Goal: Transaction & Acquisition: Subscribe to service/newsletter

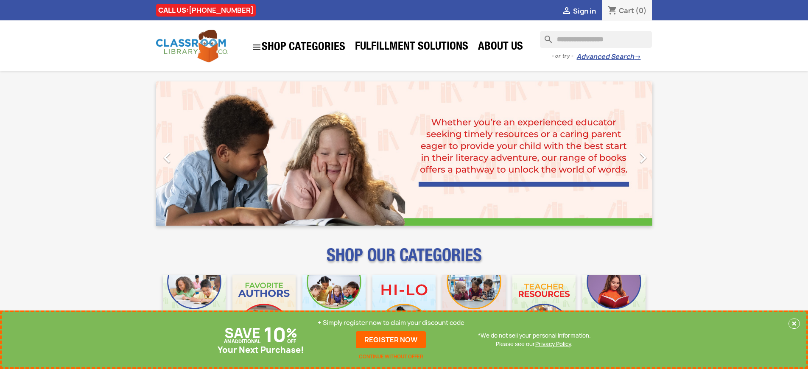
click at [391, 323] on p "+ Simply register now to claim your discount code" at bounding box center [391, 323] width 147 height 8
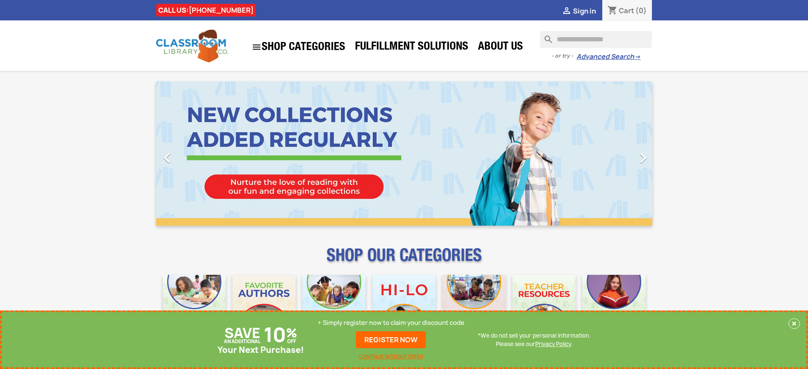
click at [391, 323] on p "+ Simply register now to claim your discount code" at bounding box center [391, 323] width 147 height 8
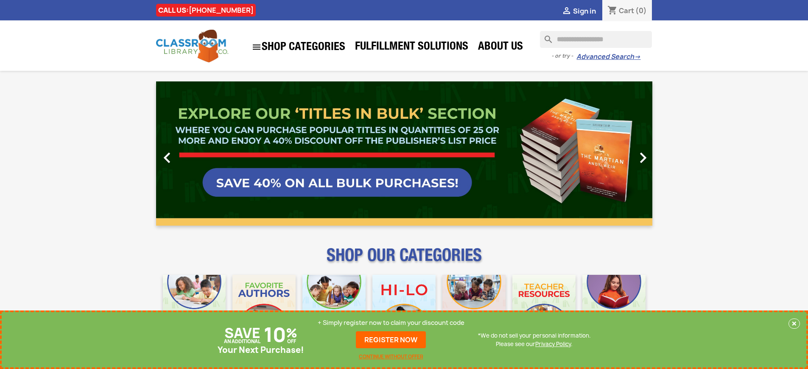
click at [391, 323] on p "+ Simply register now to claim your discount code" at bounding box center [391, 323] width 147 height 8
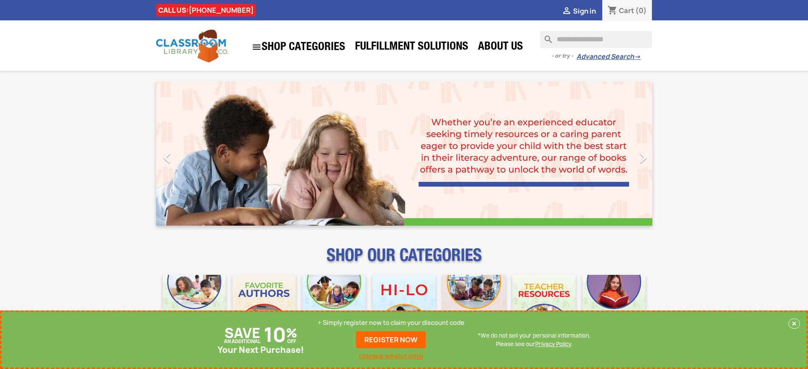
click at [391, 323] on p "+ Simply register now to claim your discount code" at bounding box center [391, 323] width 147 height 8
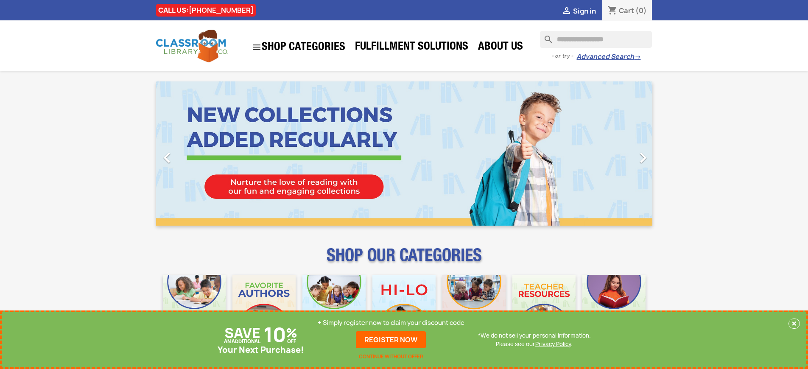
click at [391, 323] on p "+ Simply register now to claim your discount code" at bounding box center [391, 323] width 147 height 8
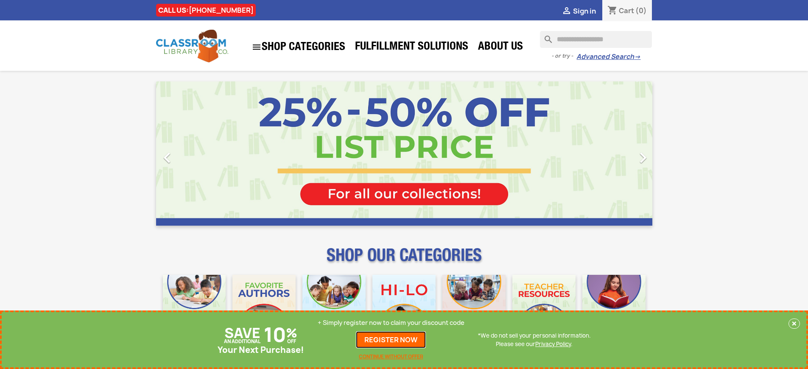
click at [391, 340] on link "REGISTER NOW" at bounding box center [391, 339] width 70 height 17
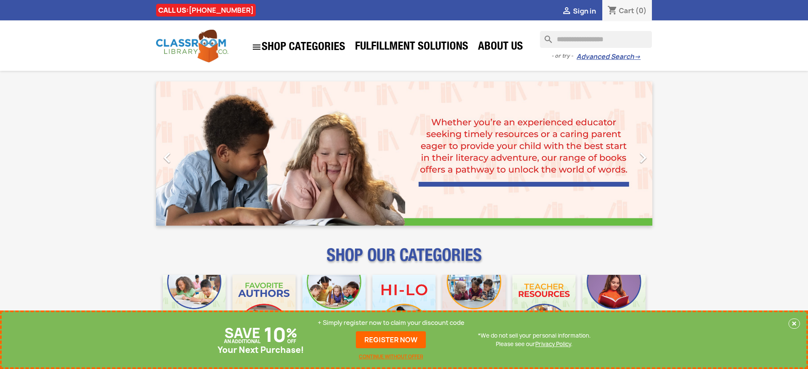
click at [391, 323] on p "+ Simply register now to claim your discount code" at bounding box center [391, 323] width 147 height 8
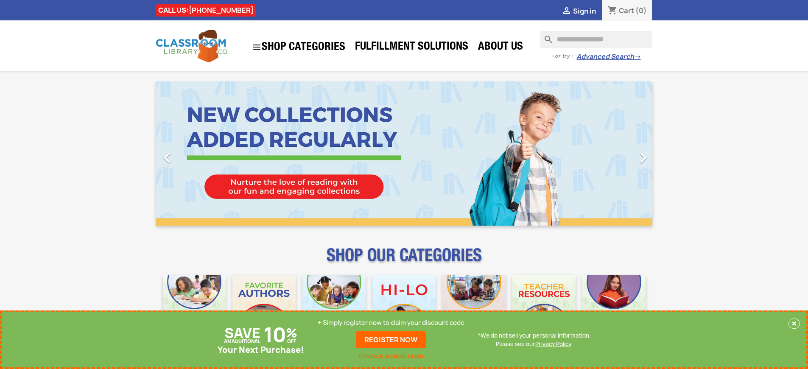
click at [391, 323] on p "+ Simply register now to claim your discount code" at bounding box center [391, 323] width 147 height 8
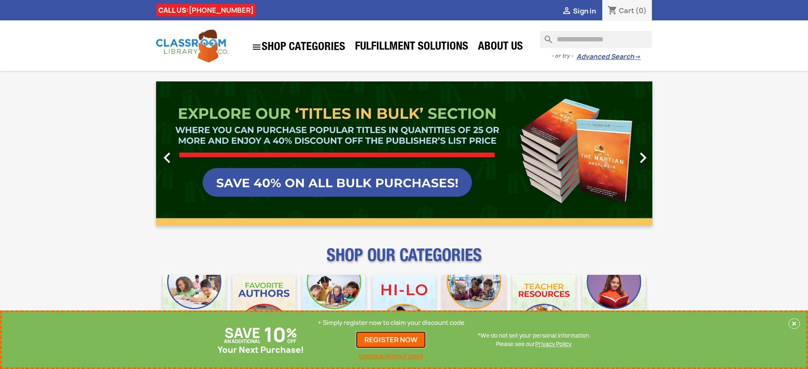
click at [391, 340] on link "REGISTER NOW" at bounding box center [391, 339] width 70 height 17
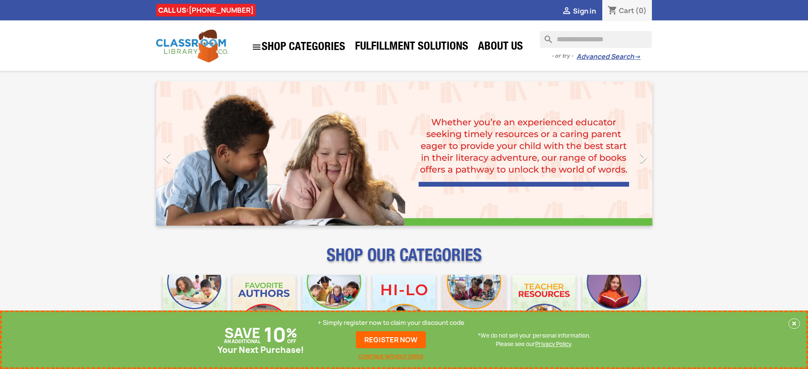
click at [391, 323] on p "+ Simply register now to claim your discount code" at bounding box center [391, 323] width 147 height 8
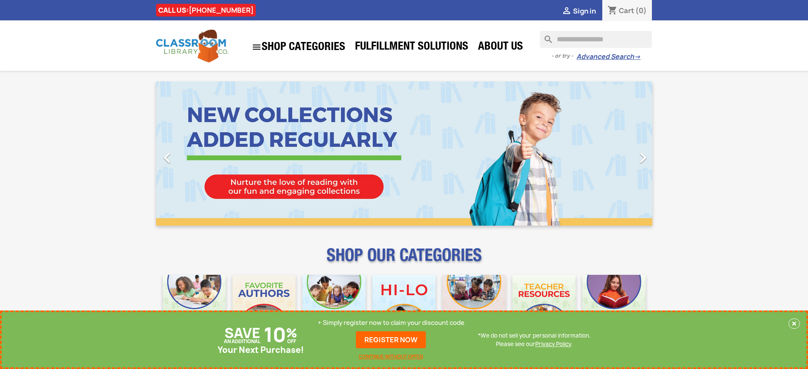
click at [391, 323] on p "+ Simply register now to claim your discount code" at bounding box center [391, 323] width 147 height 8
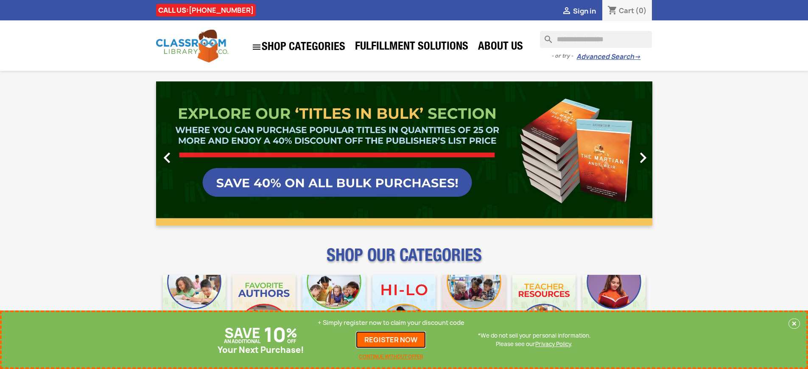
click at [391, 340] on link "REGISTER NOW" at bounding box center [391, 339] width 70 height 17
